Goal: Task Accomplishment & Management: Manage account settings

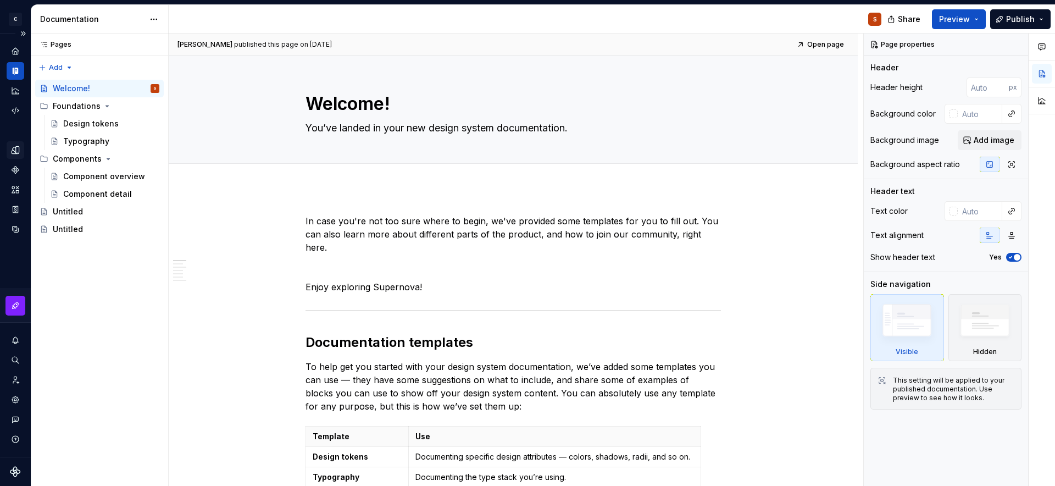
click at [18, 151] on icon "Design tokens" at bounding box center [17, 149] width 3 height 7
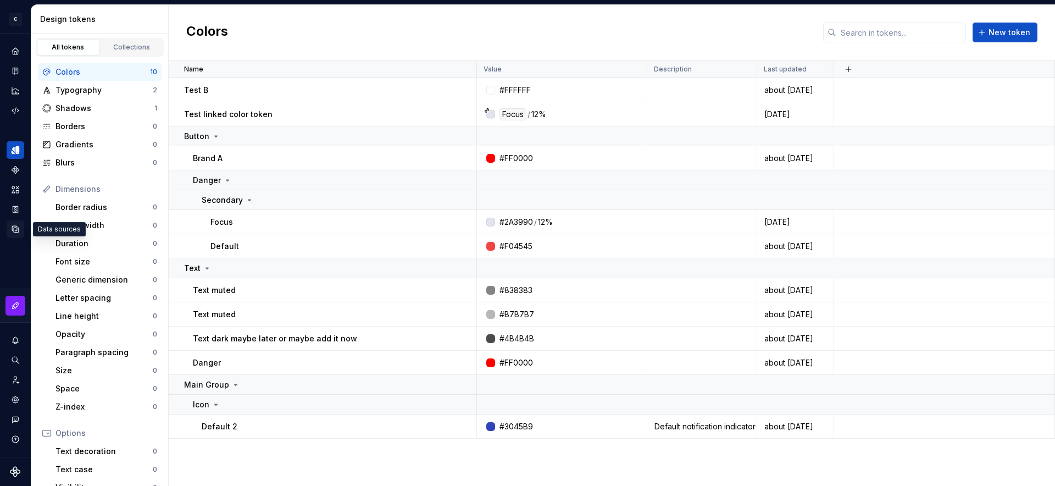
click at [18, 227] on icon "Data sources" at bounding box center [15, 229] width 7 height 7
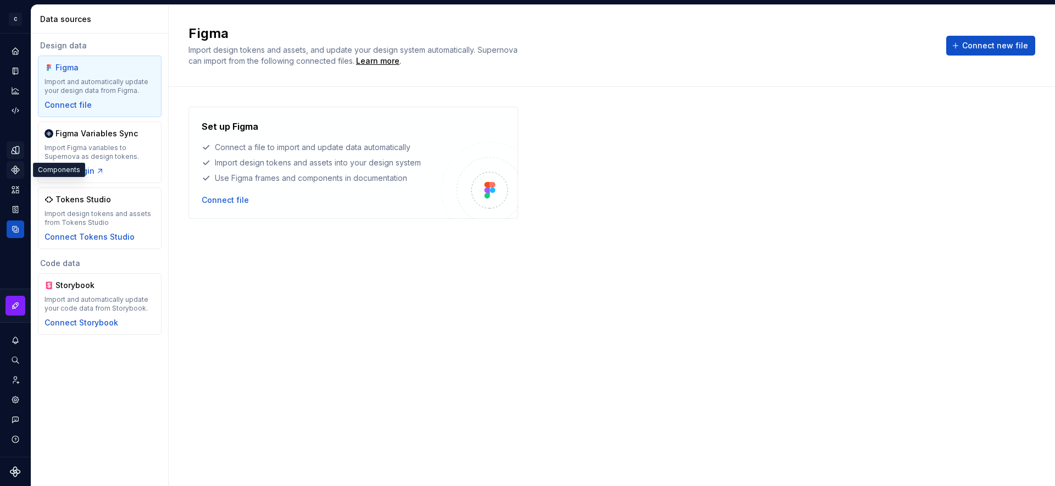
click at [19, 169] on icon "Components" at bounding box center [16, 170] width 8 height 8
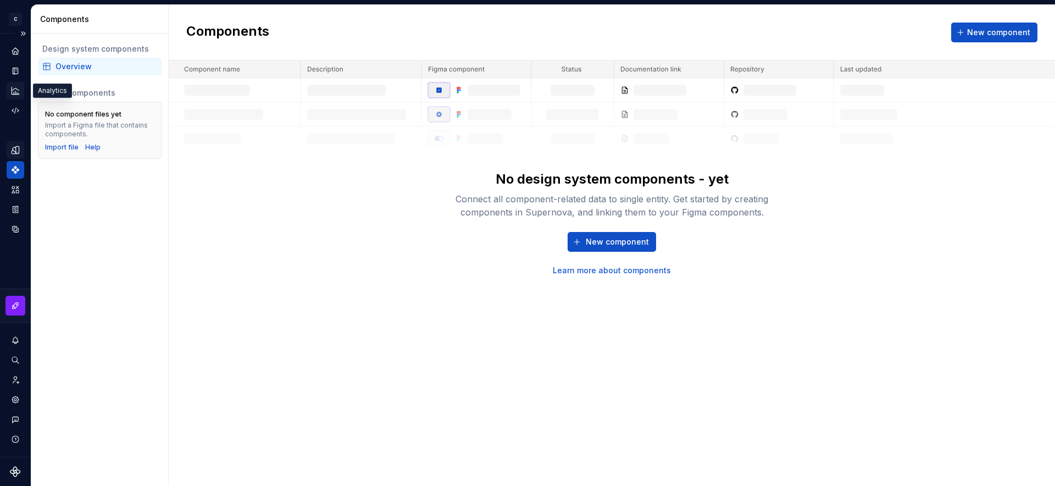
click at [14, 91] on icon "Analytics" at bounding box center [15, 91] width 10 height 10
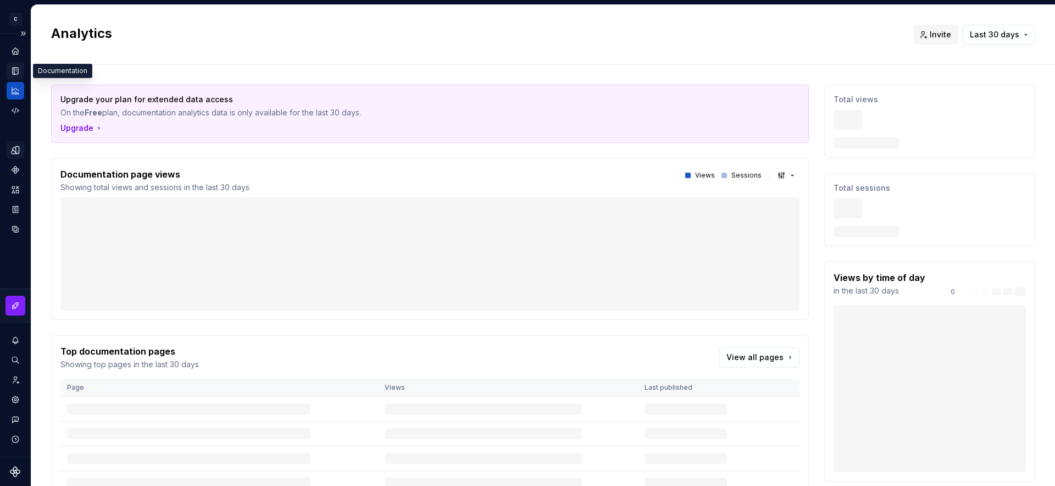
click at [16, 67] on icon "Documentation" at bounding box center [15, 71] width 10 height 10
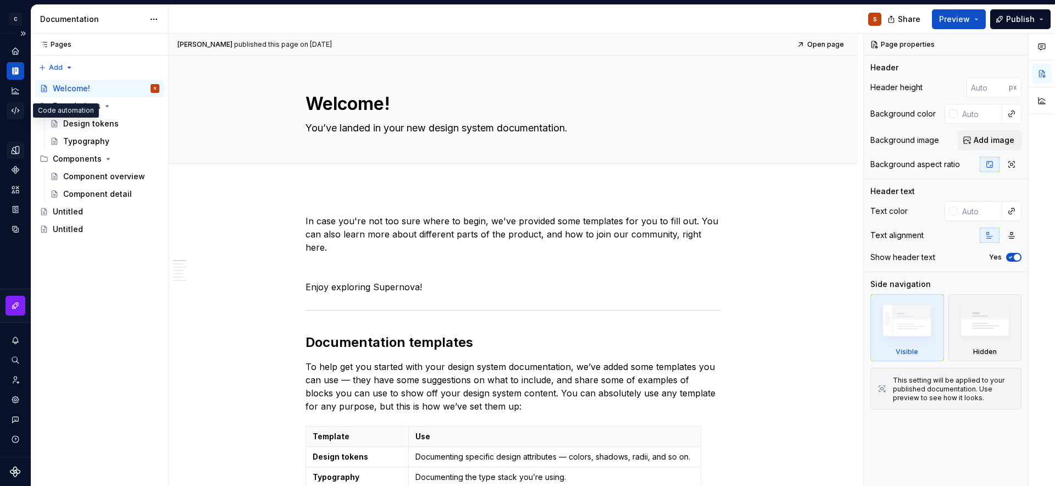
click at [17, 111] on icon "Code automation" at bounding box center [15, 111] width 10 height 10
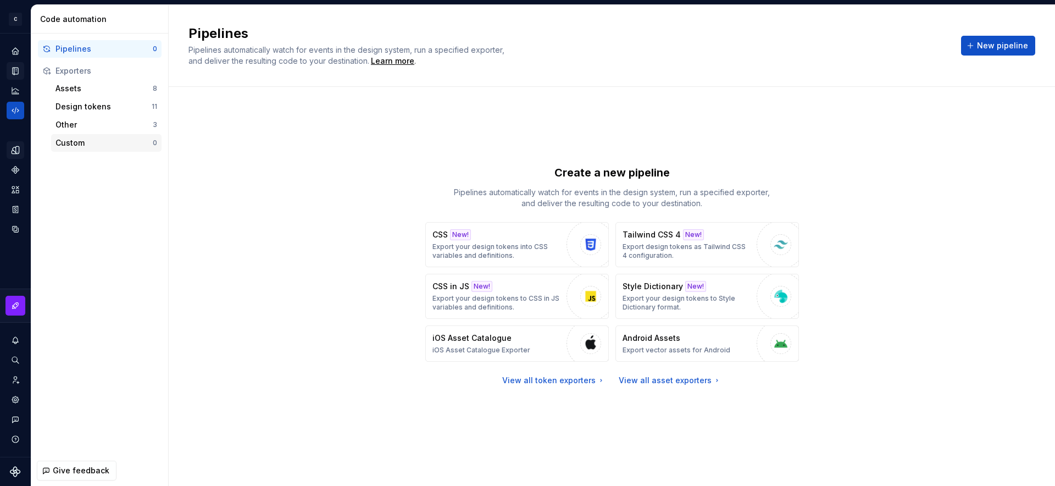
click at [93, 143] on div "Custom" at bounding box center [104, 142] width 97 height 11
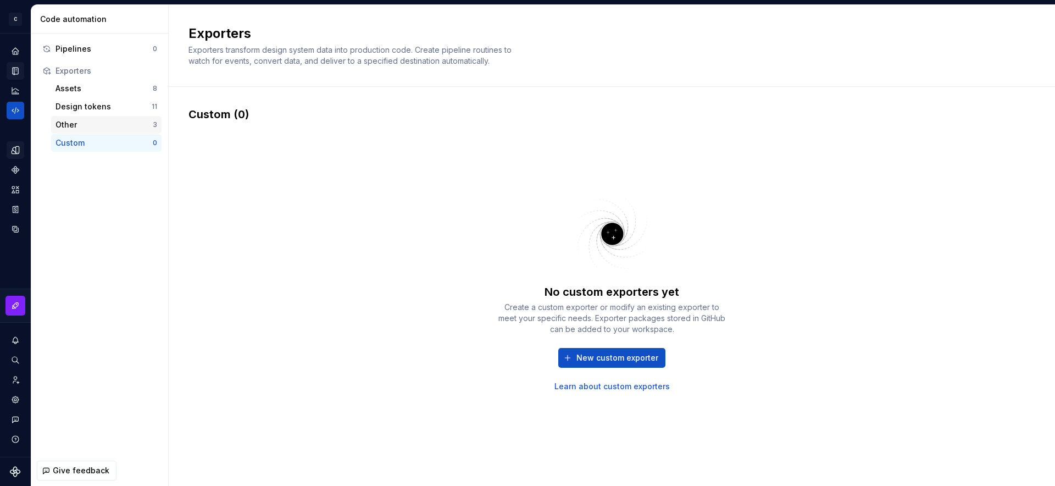
click at [76, 123] on div "Other" at bounding box center [104, 124] width 97 height 11
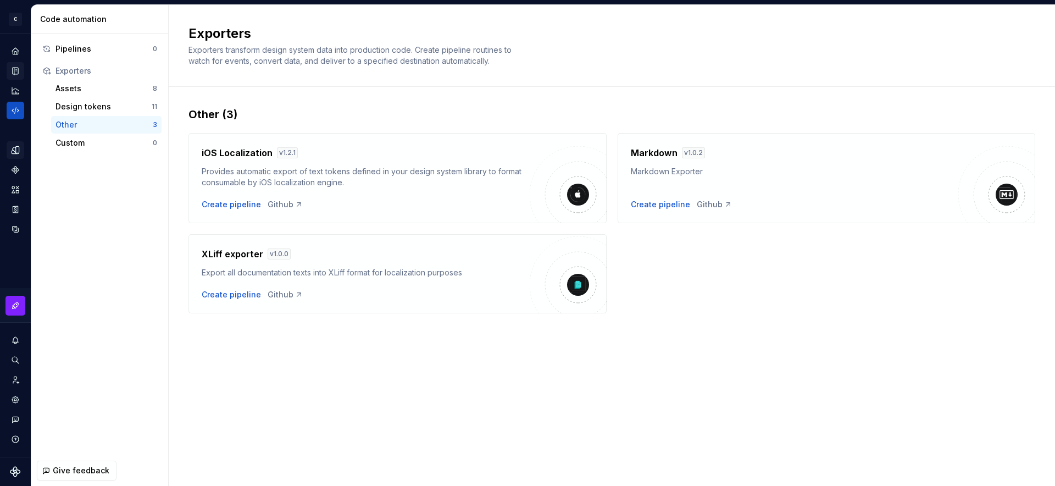
click at [14, 67] on icon "Documentation" at bounding box center [15, 71] width 10 height 10
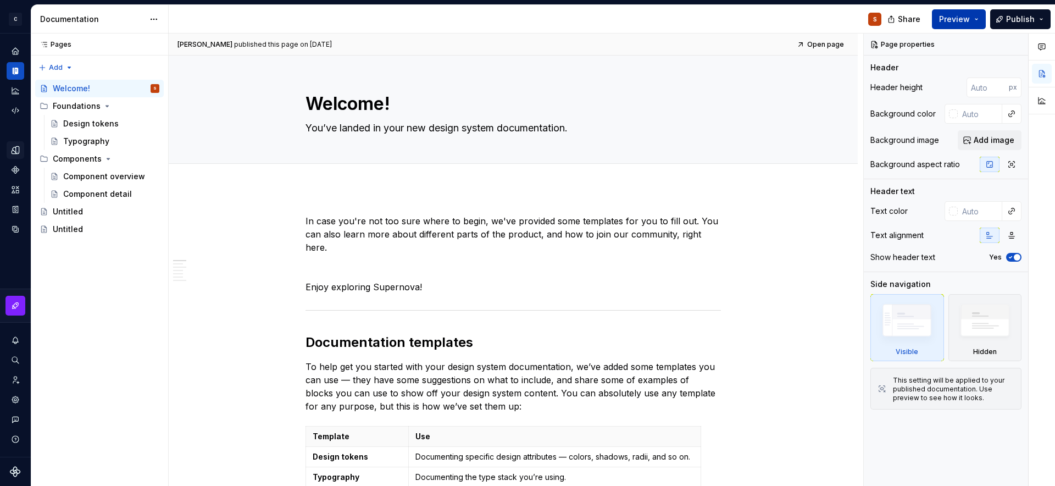
click at [977, 21] on button "Preview" at bounding box center [959, 19] width 54 height 20
click at [757, 23] on div "S" at bounding box center [530, 19] width 722 height 29
click at [1018, 21] on span "Publish" at bounding box center [1021, 19] width 29 height 11
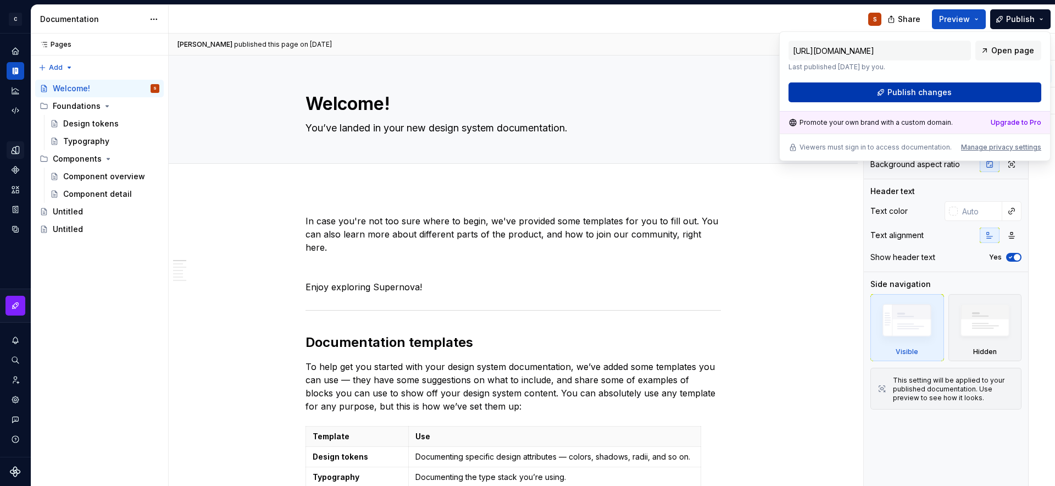
click at [911, 96] on span "Publish changes" at bounding box center [920, 92] width 64 height 11
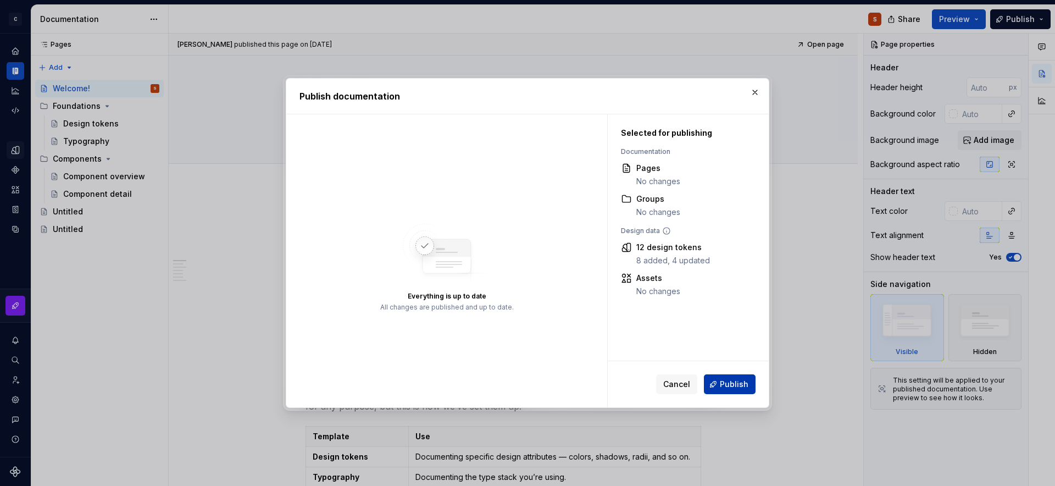
click at [729, 385] on span "Publish" at bounding box center [734, 384] width 29 height 11
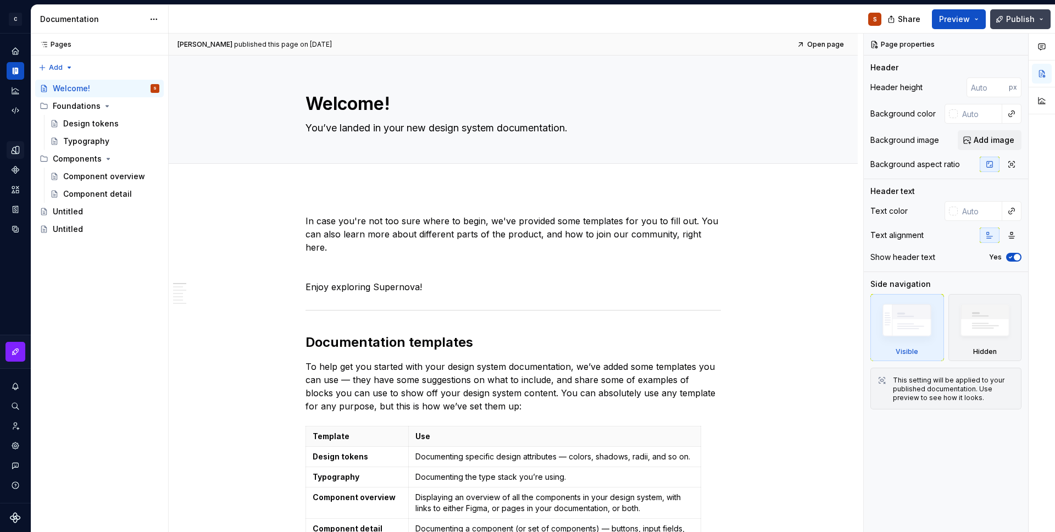
click at [1000, 21] on button "Publish" at bounding box center [1021, 19] width 60 height 20
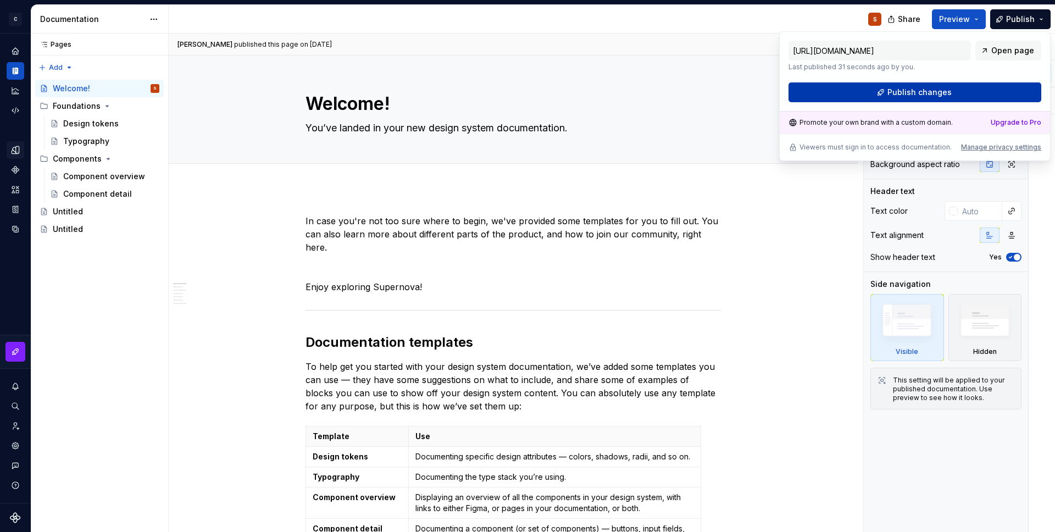
click at [910, 91] on span "Publish changes" at bounding box center [920, 92] width 64 height 11
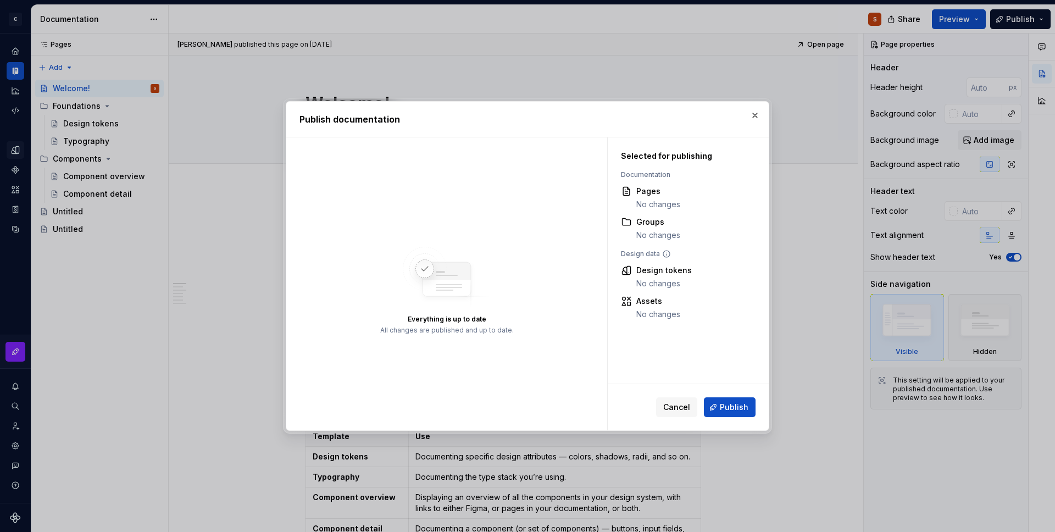
click at [660, 307] on div "Assets No changes" at bounding box center [659, 308] width 44 height 24
click at [654, 279] on div "No changes" at bounding box center [665, 283] width 56 height 11
click at [729, 415] on button "Publish" at bounding box center [730, 407] width 52 height 20
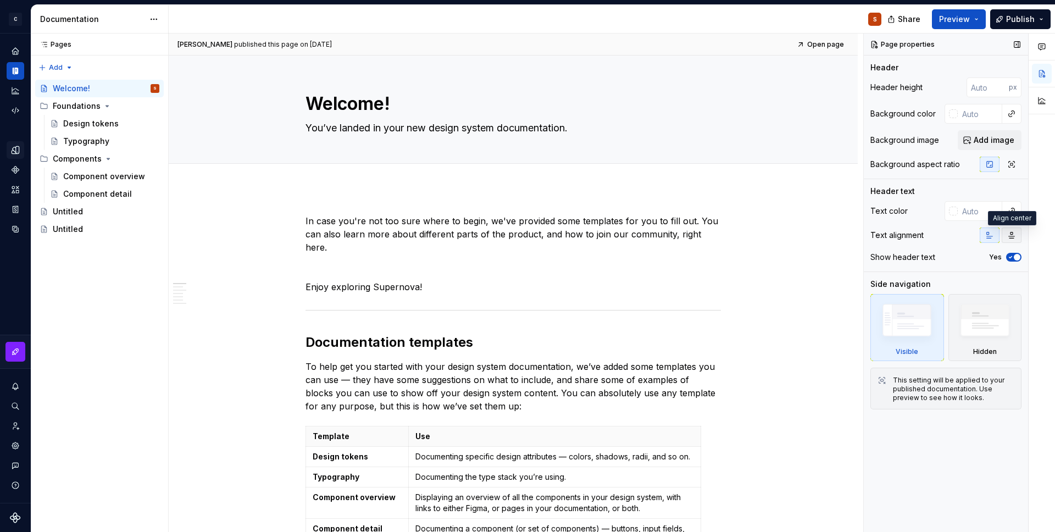
click at [1007, 236] on button "button" at bounding box center [1012, 235] width 20 height 15
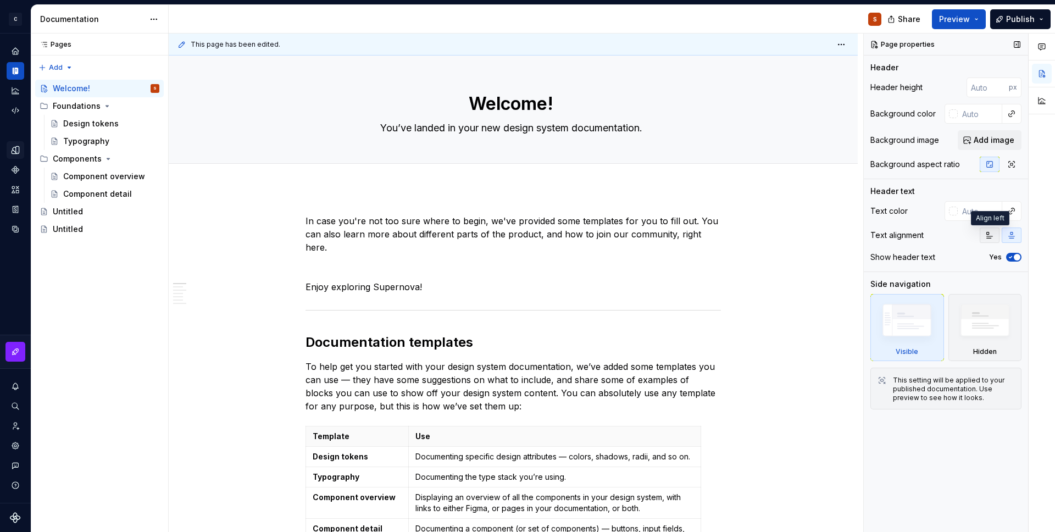
click at [992, 235] on icon "button" at bounding box center [990, 235] width 9 height 9
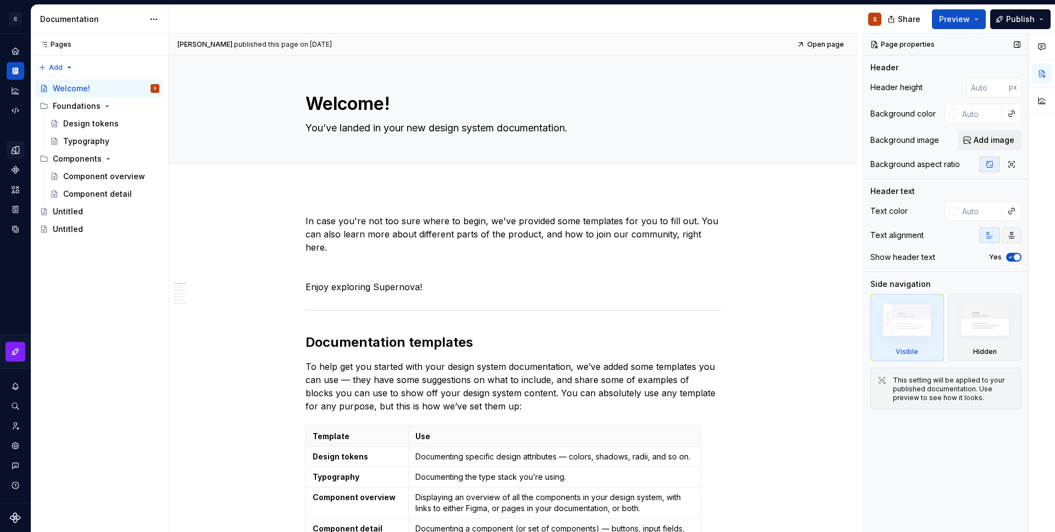
click at [1011, 239] on icon "button" at bounding box center [1012, 235] width 9 height 9
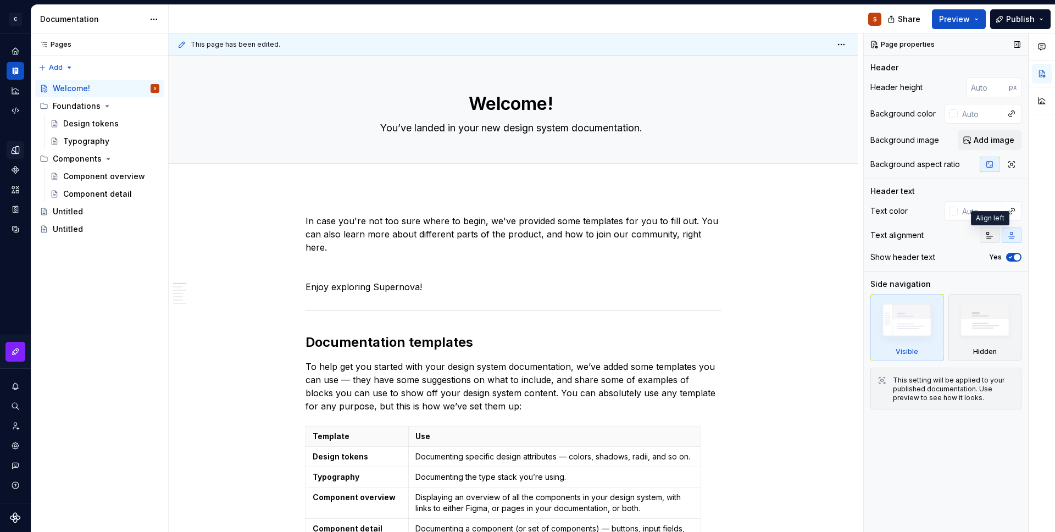
click at [990, 239] on icon "button" at bounding box center [990, 235] width 9 height 9
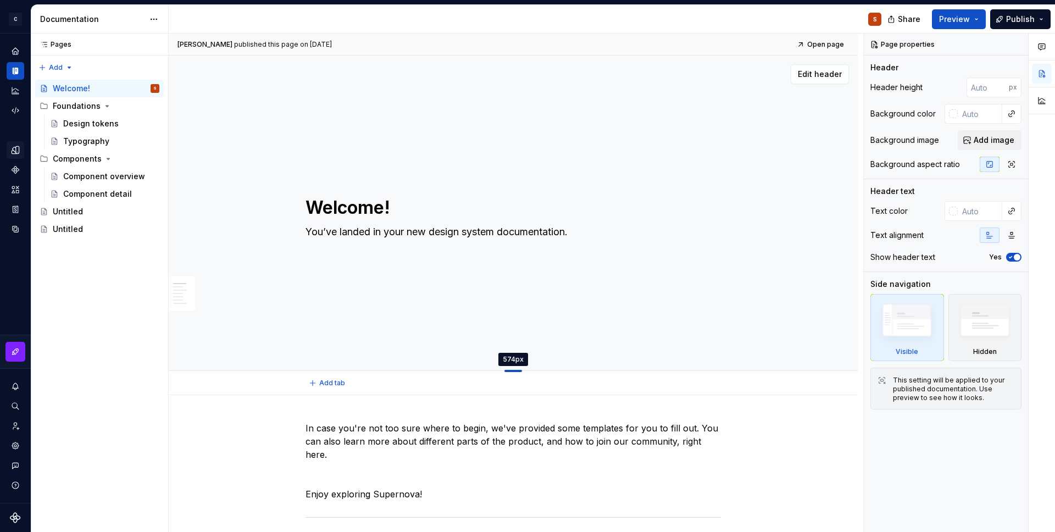
drag, startPoint x: 517, startPoint y: 164, endPoint x: 551, endPoint y: 371, distance: 210.0
type textarea "*"
type input "574"
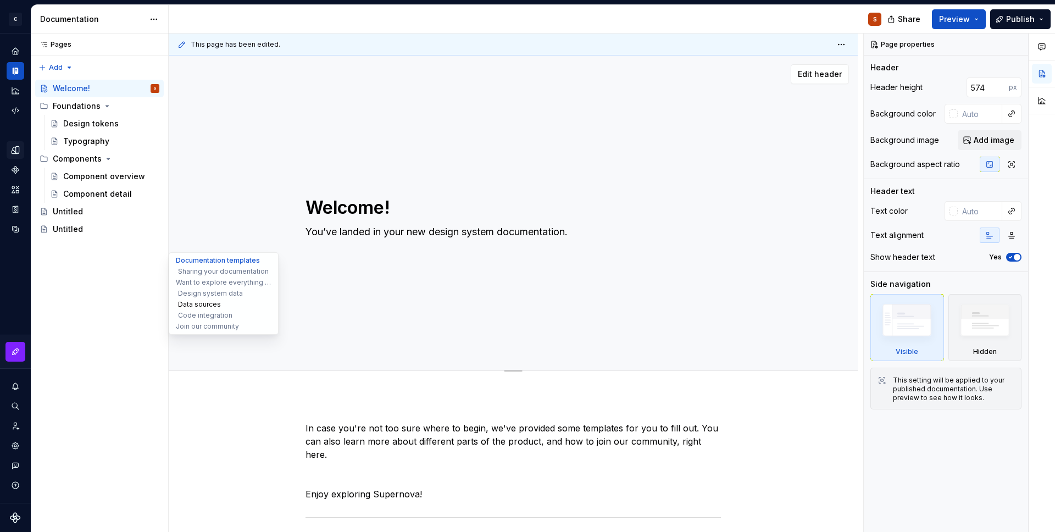
click at [191, 306] on button "Data sources" at bounding box center [224, 304] width 104 height 11
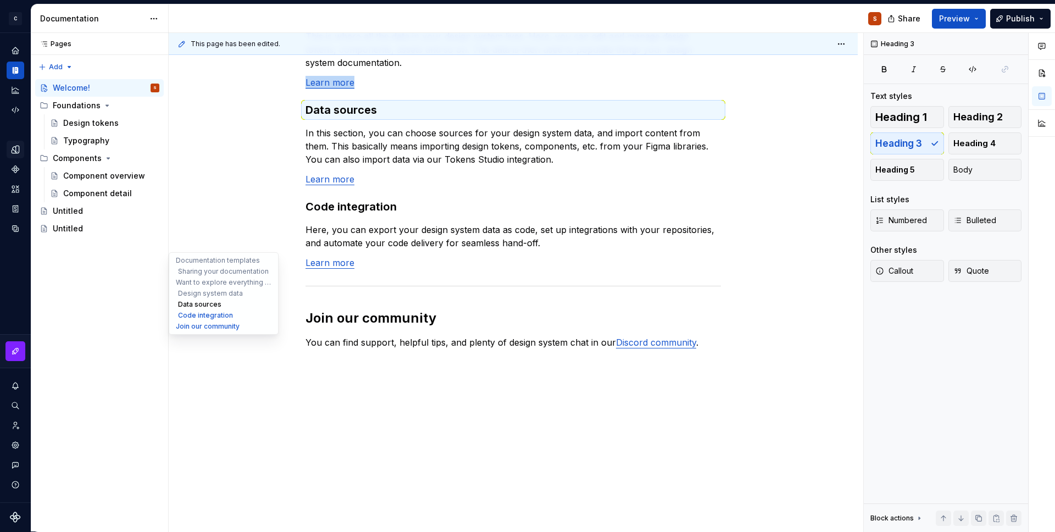
scroll to position [1078, 0]
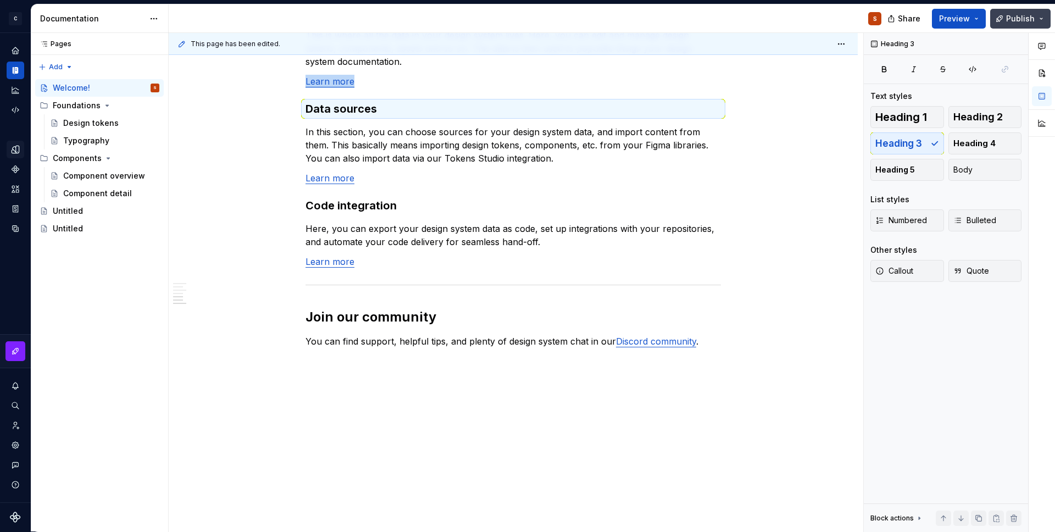
click at [1020, 16] on span "Publish" at bounding box center [1021, 18] width 29 height 11
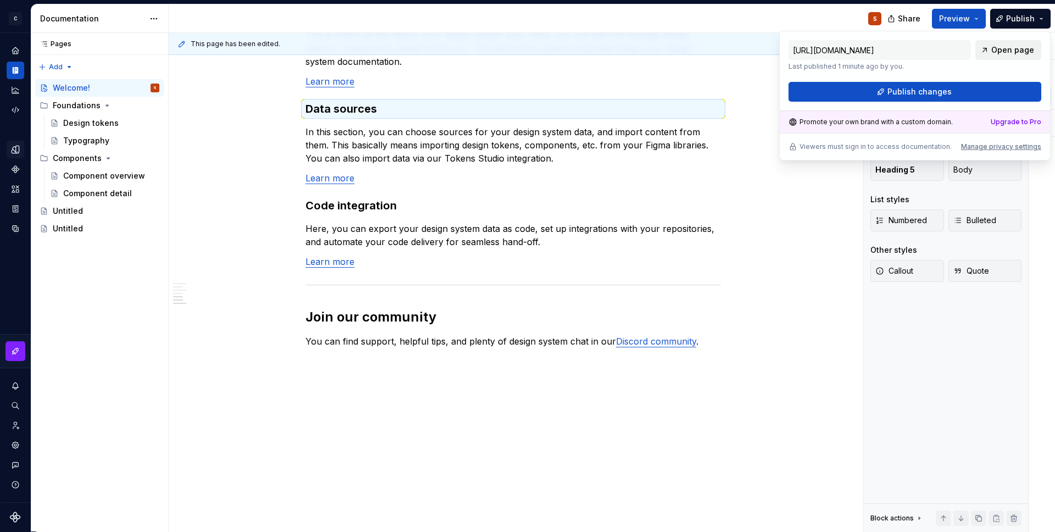
click at [1015, 48] on span "Open page" at bounding box center [1013, 50] width 43 height 11
type textarea "*"
